Goal: Task Accomplishment & Management: Manage account settings

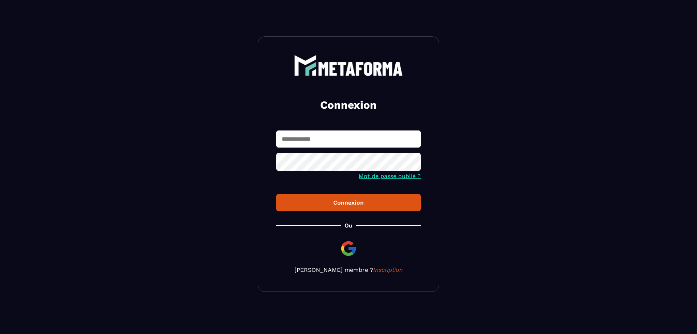
click at [297, 141] on input "text" at bounding box center [348, 138] width 145 height 17
type input "**********"
click at [396, 211] on button "Connexion" at bounding box center [348, 202] width 145 height 17
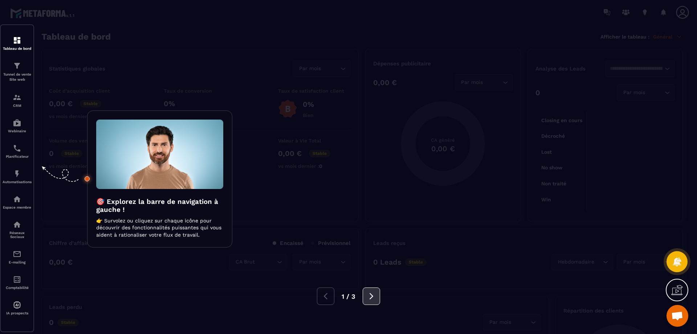
click at [373, 299] on icon at bounding box center [372, 296] width 8 height 8
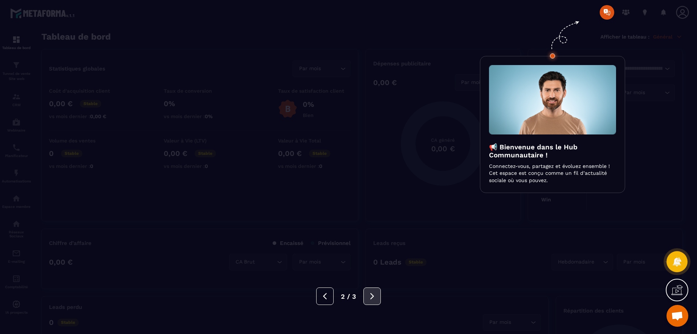
click at [373, 299] on icon at bounding box center [372, 296] width 8 height 8
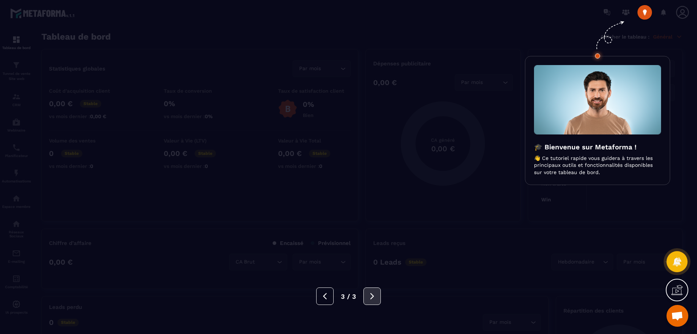
click at [373, 299] on icon at bounding box center [372, 296] width 8 height 8
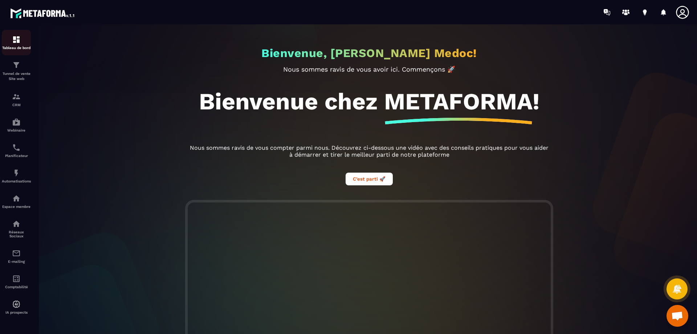
click at [16, 38] on img at bounding box center [16, 39] width 9 height 9
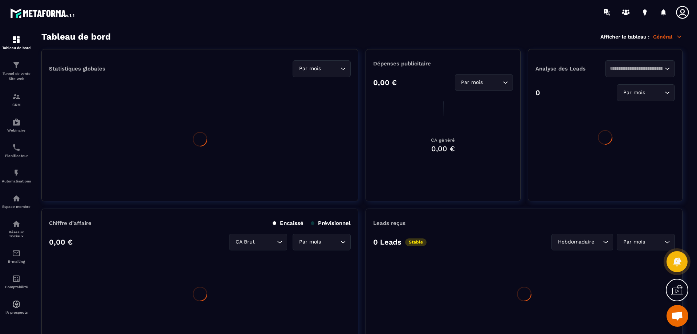
click at [0, 0] on img at bounding box center [0, 0] width 0 height 0
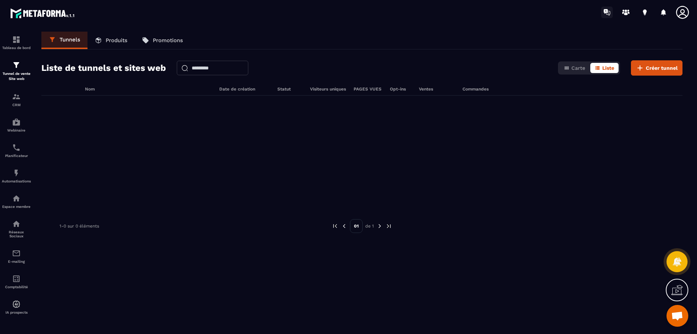
click at [609, 12] on icon at bounding box center [607, 13] width 12 height 12
click at [24, 109] on link "CRM" at bounding box center [16, 99] width 29 height 25
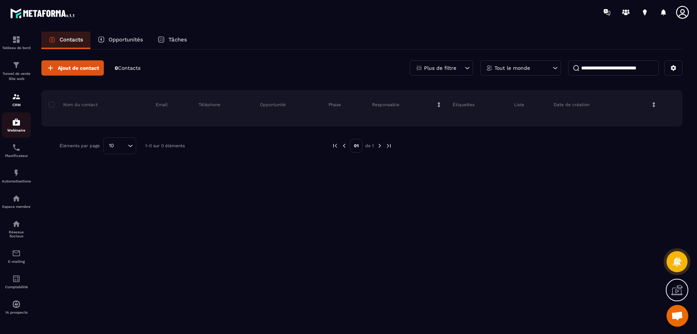
click at [20, 126] on img at bounding box center [16, 122] width 9 height 9
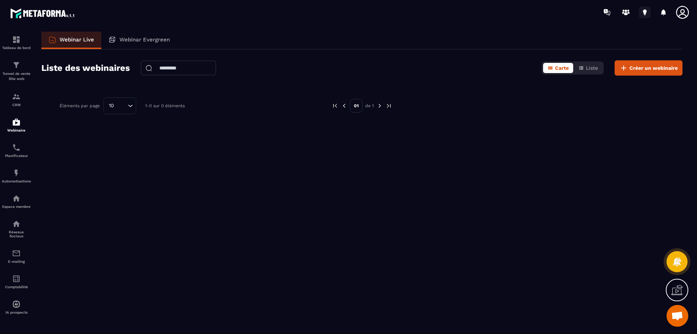
click at [646, 11] on icon at bounding box center [645, 11] width 4 height 5
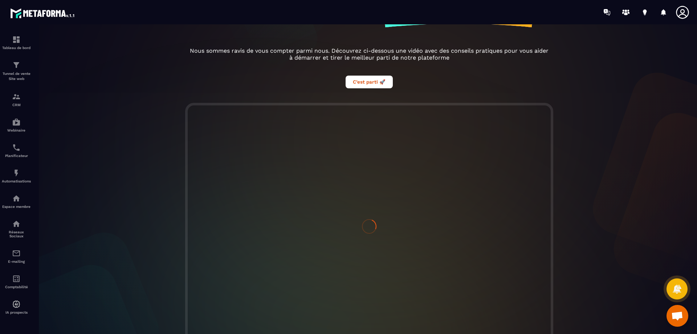
scroll to position [133, 0]
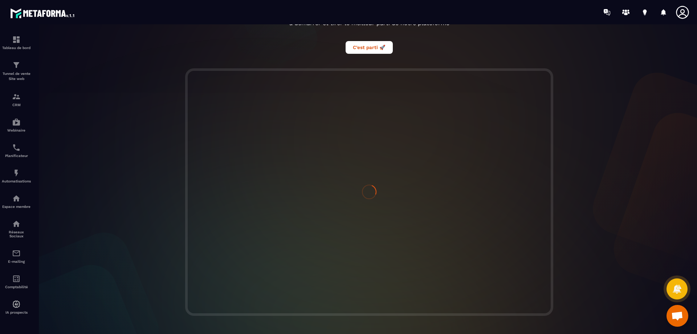
click at [682, 17] on icon at bounding box center [683, 12] width 15 height 15
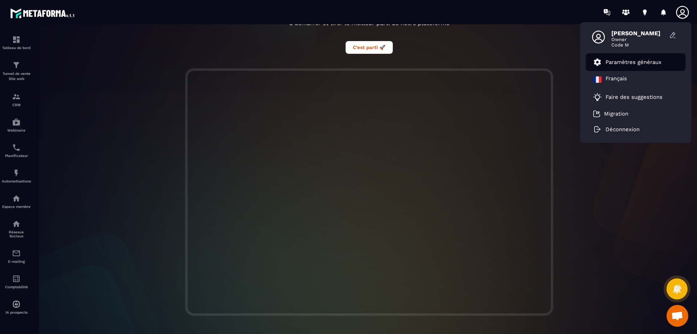
click at [654, 62] on p "Paramètres généraux" at bounding box center [634, 62] width 56 height 7
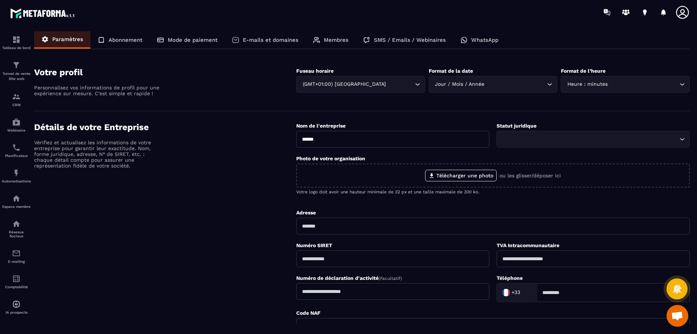
click at [131, 45] on div "Abonnement" at bounding box center [119, 39] width 59 height 17
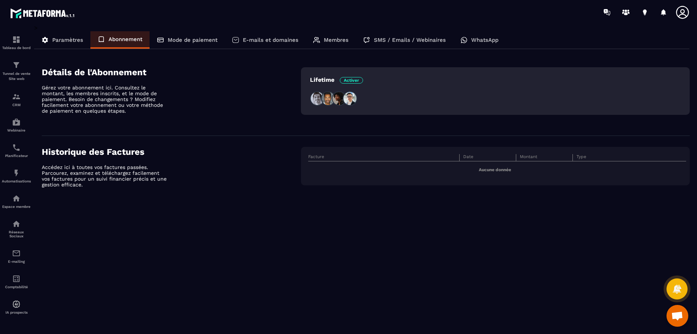
click at [211, 36] on div "Mode de paiement" at bounding box center [187, 39] width 75 height 17
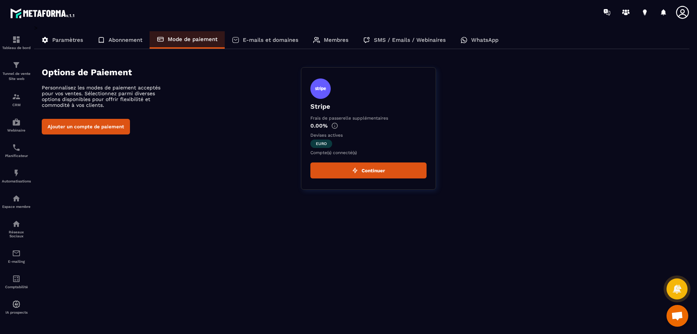
click at [240, 42] on div "E-mails et domaines" at bounding box center [265, 39] width 81 height 17
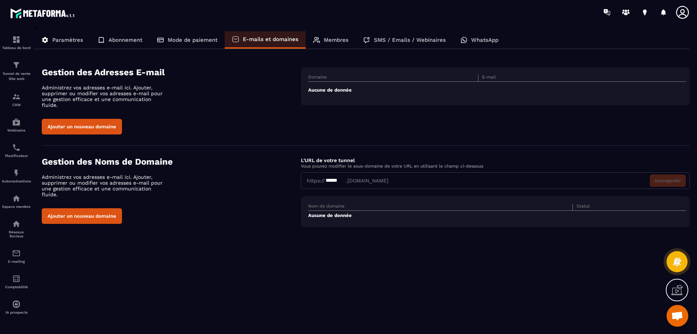
click at [325, 39] on p "Membres" at bounding box center [336, 40] width 25 height 7
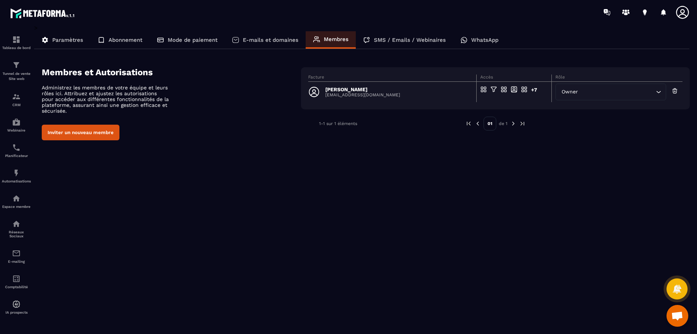
click at [373, 38] on div "SMS / Emails / Webinaires" at bounding box center [404, 39] width 97 height 17
